Goal: Download file/media

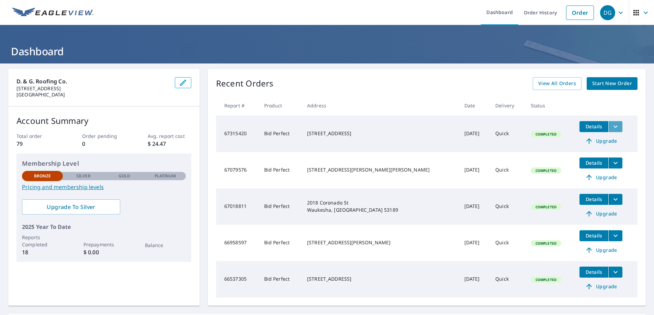
click at [611, 127] on icon "filesDropdownBtn-67315420" at bounding box center [615, 127] width 8 height 8
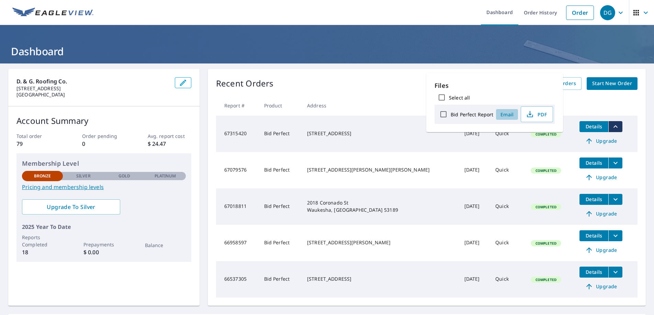
click at [504, 115] on span "Email" at bounding box center [507, 114] width 16 height 7
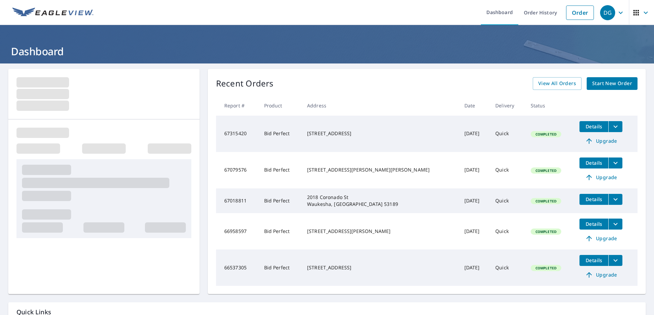
click at [611, 128] on icon "filesDropdownBtn-67315420" at bounding box center [615, 127] width 8 height 8
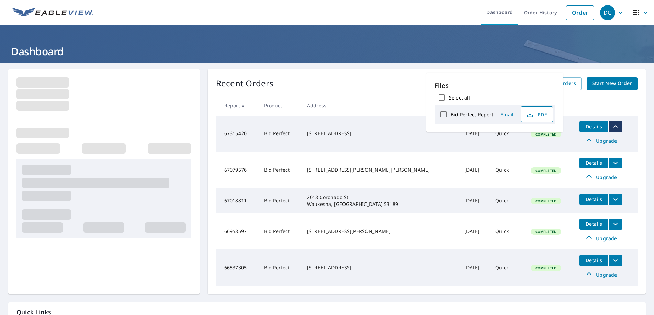
click at [534, 116] on span "PDF" at bounding box center [536, 114] width 22 height 8
